Goal: Information Seeking & Learning: Learn about a topic

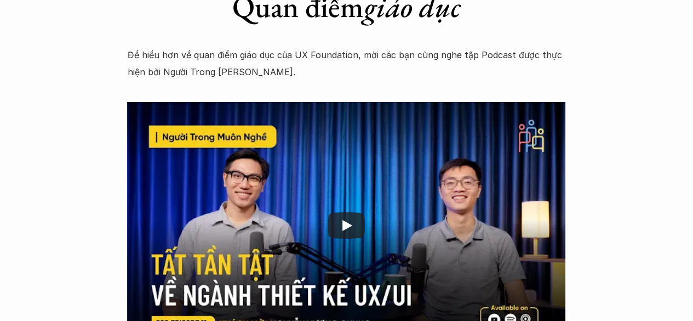
scroll to position [1975, 0]
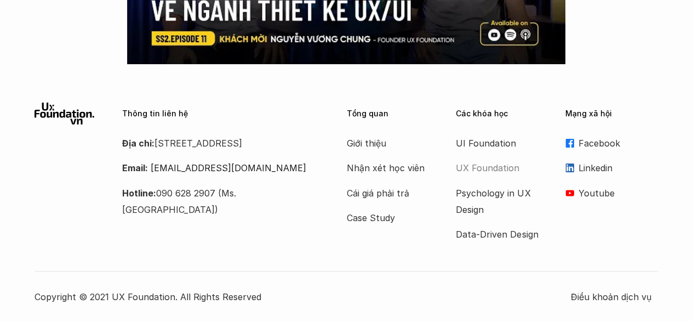
click at [493, 164] on p "UX Foundation" at bounding box center [500, 168] width 88 height 16
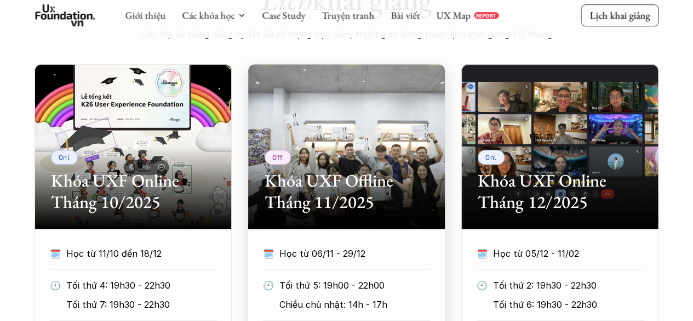
scroll to position [470, 0]
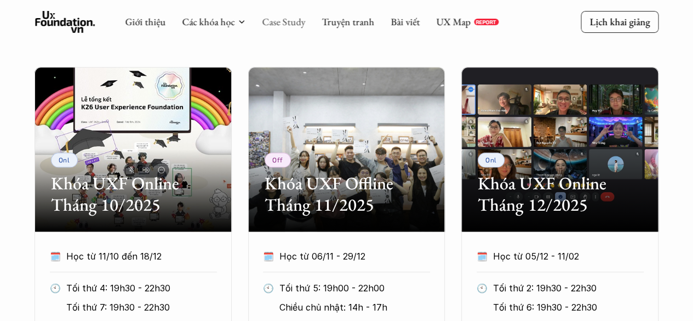
click at [278, 23] on link "Case Study" at bounding box center [283, 21] width 43 height 13
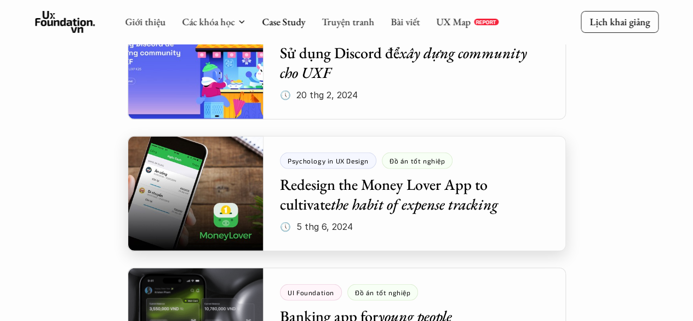
scroll to position [1427, 0]
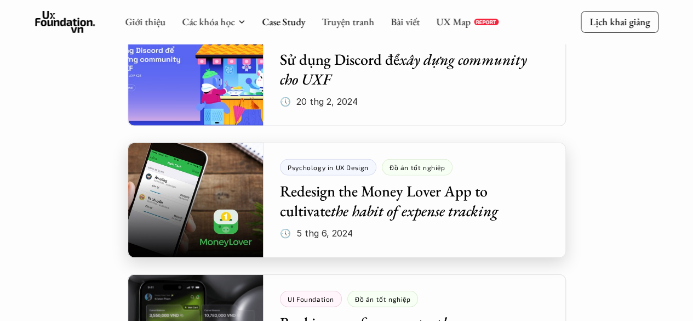
click at [259, 214] on div at bounding box center [347, 200] width 439 height 115
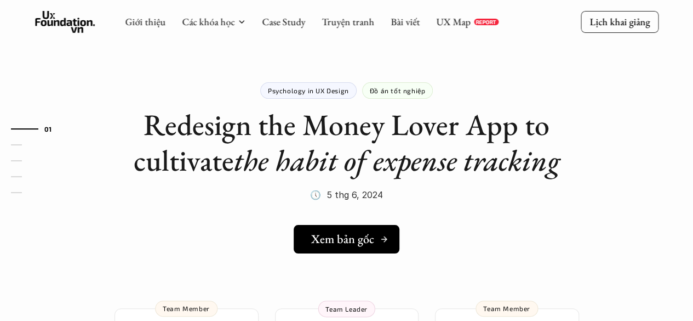
click at [344, 234] on h5 "Xem bản gốc" at bounding box center [342, 239] width 63 height 14
